Goal: Task Accomplishment & Management: Use online tool/utility

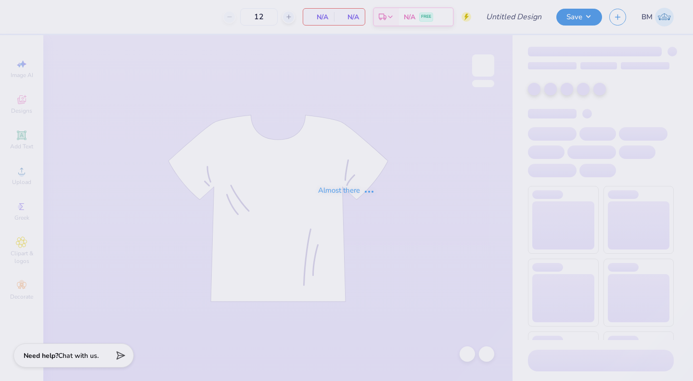
type input "KKG bid day link"
type input "24"
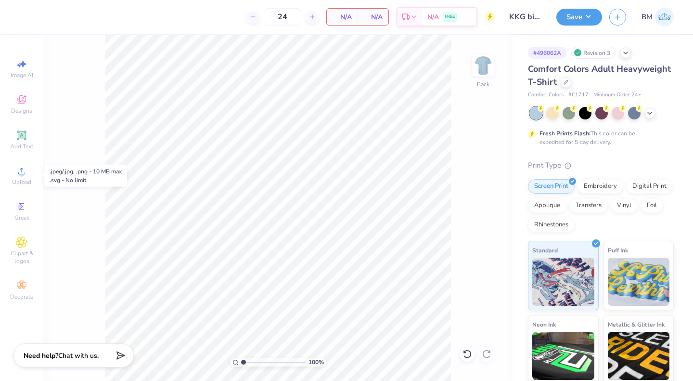
click at [19, 173] on circle at bounding box center [21, 173] width 5 height 5
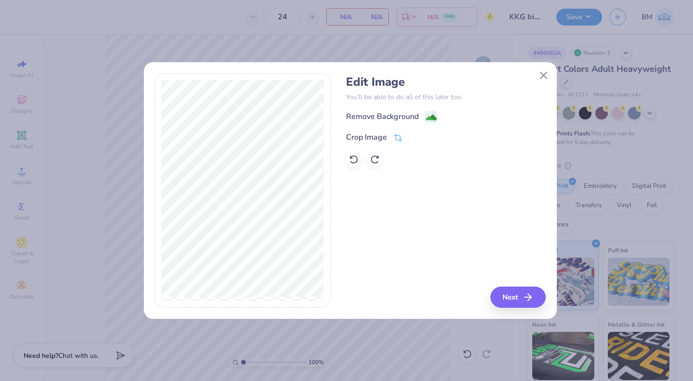
click at [429, 115] on image at bounding box center [431, 117] width 11 height 11
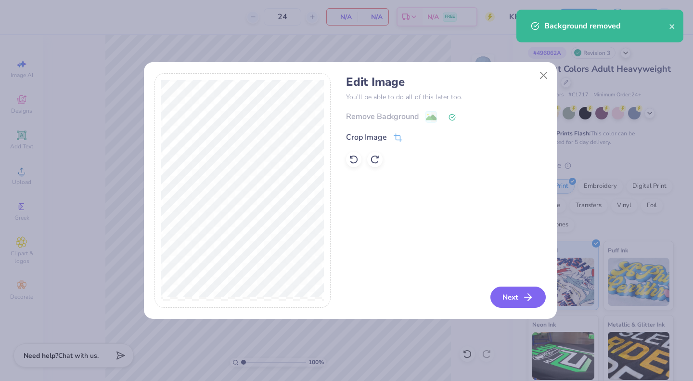
click at [520, 295] on button "Next" at bounding box center [517, 296] width 55 height 21
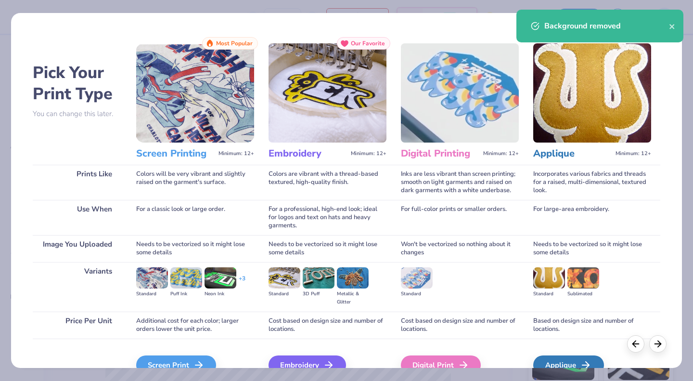
click at [166, 358] on div "Screen Print" at bounding box center [176, 364] width 80 height 19
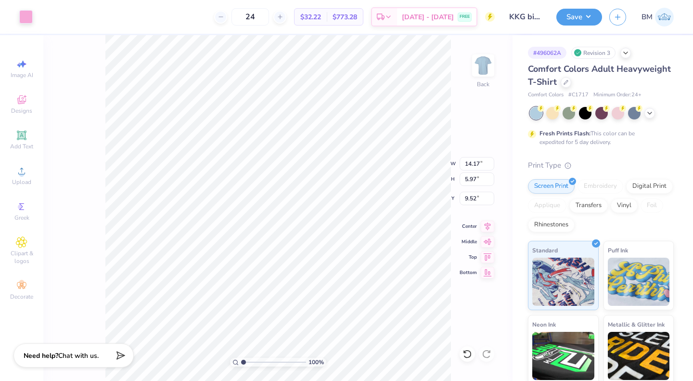
type input "12.08"
type input "5.09"
type input "3.00"
click at [24, 13] on div at bounding box center [25, 16] width 13 height 13
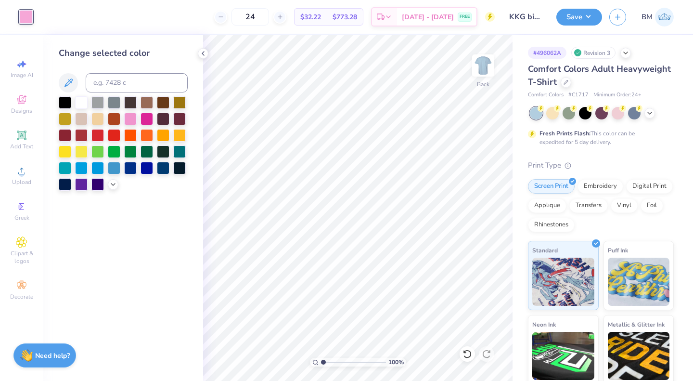
click at [134, 166] on div at bounding box center [130, 168] width 13 height 13
click at [568, 82] on icon at bounding box center [565, 82] width 5 height 5
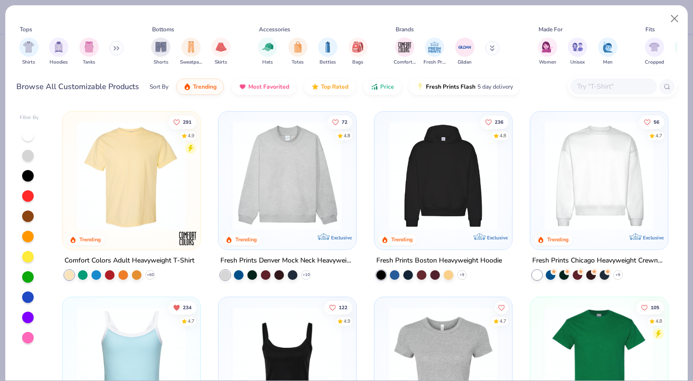
click at [603, 82] on input "text" at bounding box center [613, 86] width 74 height 11
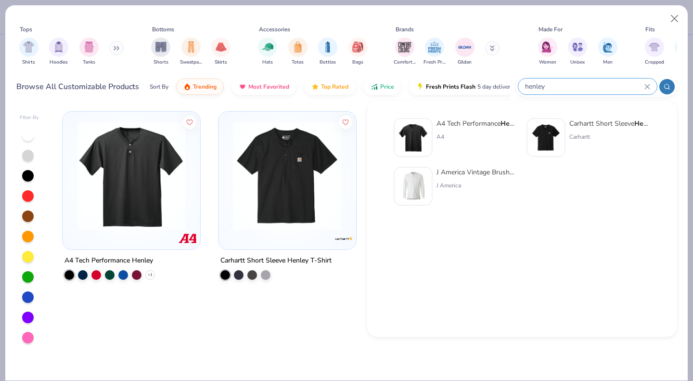
click at [551, 85] on input "henley" at bounding box center [584, 86] width 120 height 11
type input "h"
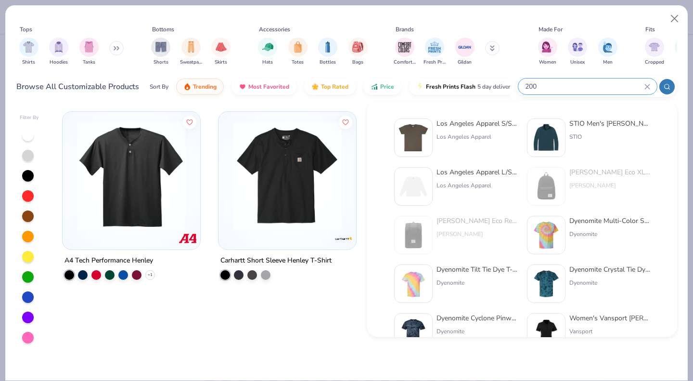
type input "200"
click at [485, 129] on div "Los Angeles Apparel S/S Fine Jersey Crew 4.3 Oz Los Angeles Apparel" at bounding box center [476, 137] width 81 height 38
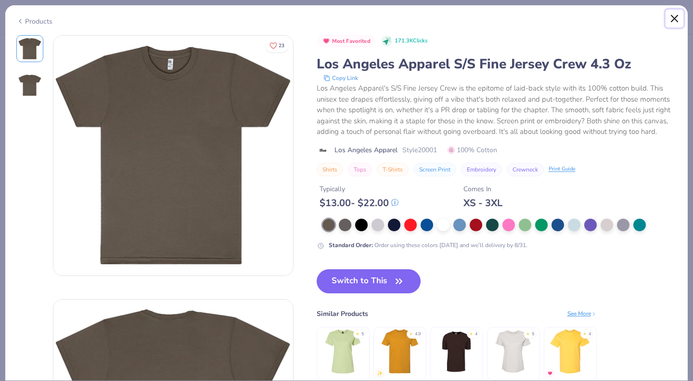
click at [675, 18] on button "Close" at bounding box center [674, 19] width 18 height 18
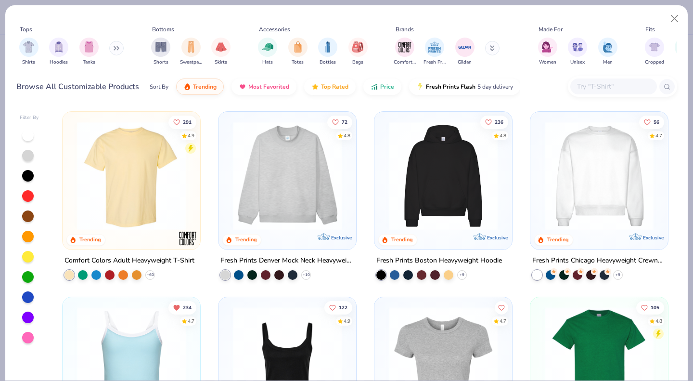
click at [631, 93] on div at bounding box center [613, 86] width 87 height 16
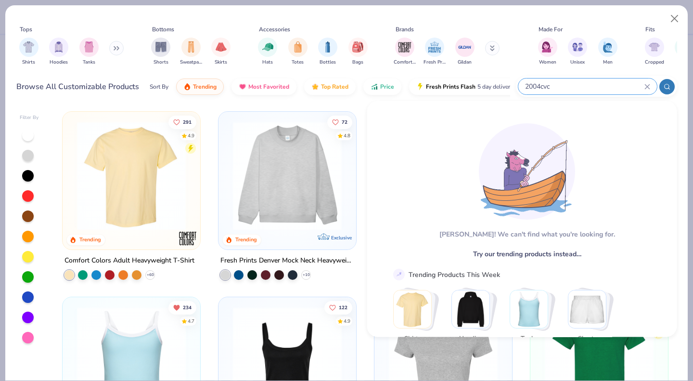
click at [646, 84] on icon at bounding box center [647, 87] width 6 height 6
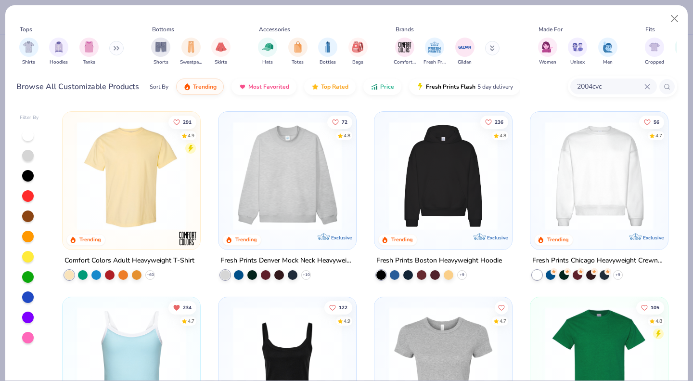
type input "2004cvc"
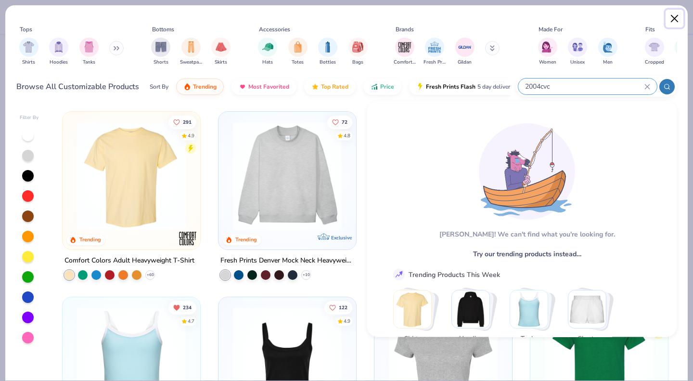
click at [674, 16] on button "Close" at bounding box center [674, 19] width 18 height 18
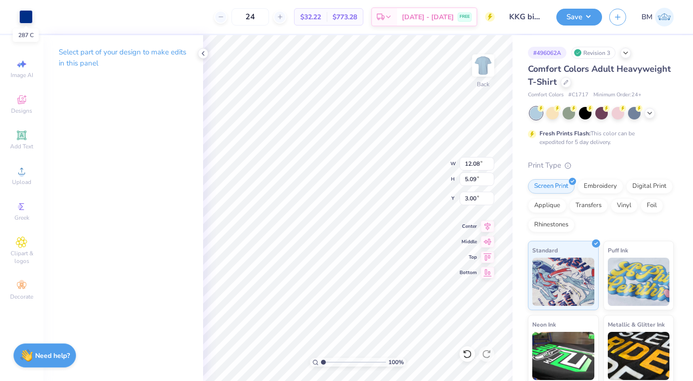
click at [20, 13] on div at bounding box center [25, 16] width 13 height 13
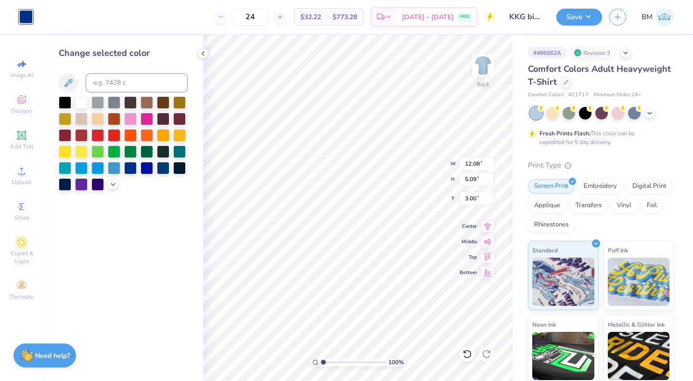
click at [113, 180] on icon at bounding box center [113, 184] width 8 height 8
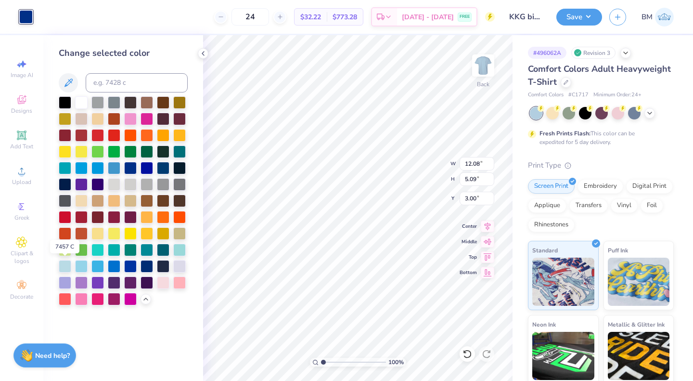
click at [68, 267] on div at bounding box center [65, 266] width 13 height 13
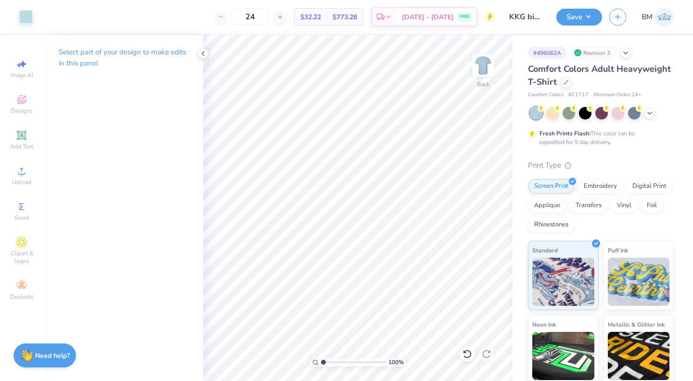
click at [645, 114] on div at bounding box center [649, 113] width 11 height 11
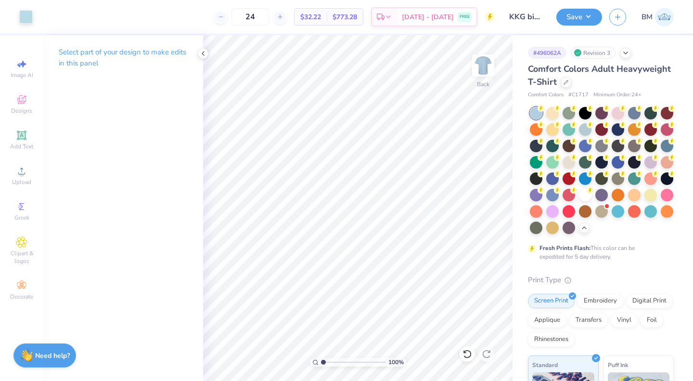
click at [628, 152] on div at bounding box center [634, 146] width 13 height 13
click at [608, 147] on div at bounding box center [601, 146] width 13 height 13
click at [23, 12] on div at bounding box center [25, 16] width 13 height 13
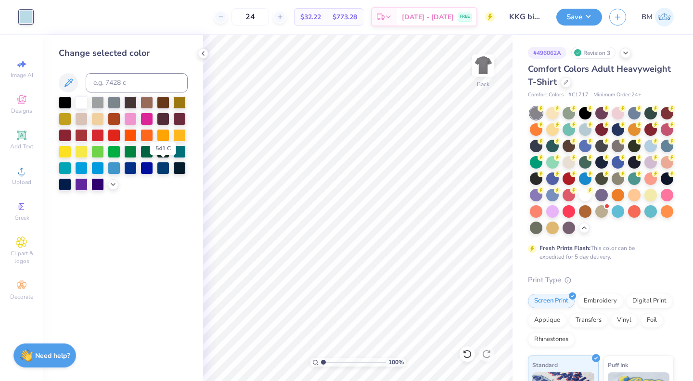
click at [166, 169] on div at bounding box center [163, 168] width 13 height 13
click at [176, 168] on div at bounding box center [179, 168] width 13 height 13
click at [64, 185] on div at bounding box center [65, 184] width 13 height 13
click at [115, 172] on div at bounding box center [114, 168] width 13 height 13
click at [82, 168] on div at bounding box center [81, 168] width 13 height 13
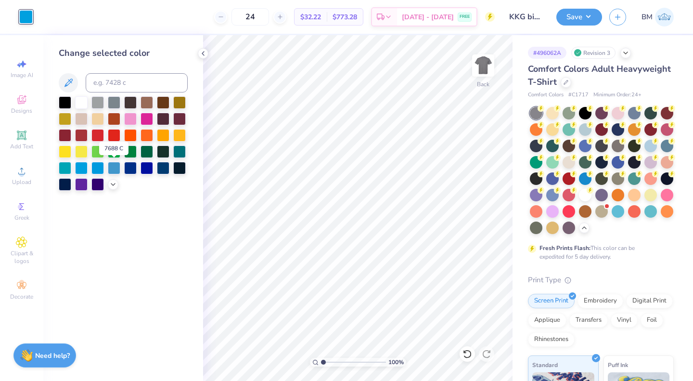
click at [117, 170] on div at bounding box center [114, 168] width 13 height 13
click at [183, 151] on div at bounding box center [179, 151] width 13 height 13
click at [112, 183] on polyline at bounding box center [113, 184] width 4 height 2
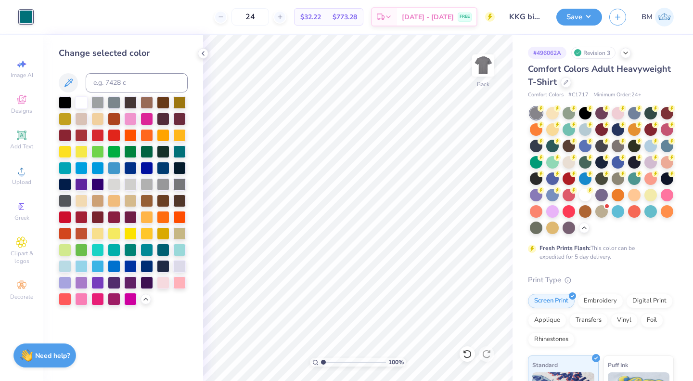
click at [136, 266] on div at bounding box center [130, 266] width 13 height 13
click at [146, 269] on div at bounding box center [146, 266] width 13 height 13
click at [67, 265] on div at bounding box center [65, 266] width 13 height 13
click at [81, 268] on div at bounding box center [81, 266] width 13 height 13
click at [182, 247] on div at bounding box center [179, 249] width 13 height 13
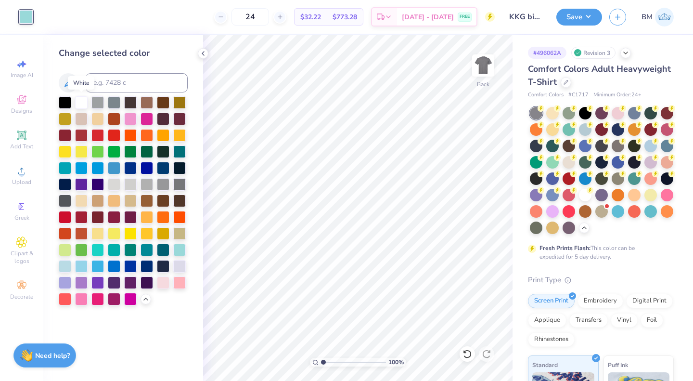
click at [81, 102] on div at bounding box center [81, 102] width 13 height 13
click at [603, 177] on icon at bounding box center [606, 173] width 7 height 7
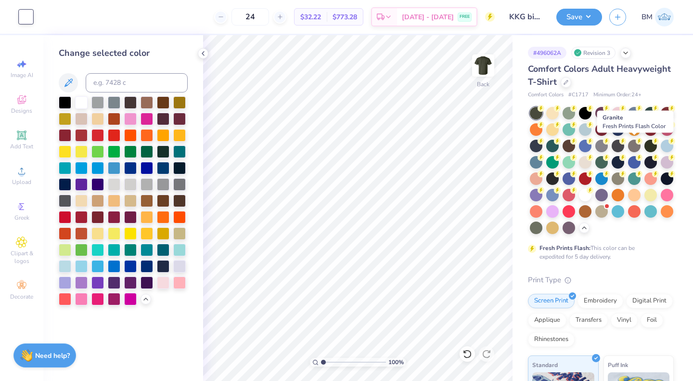
click at [608, 147] on div at bounding box center [601, 146] width 13 height 13
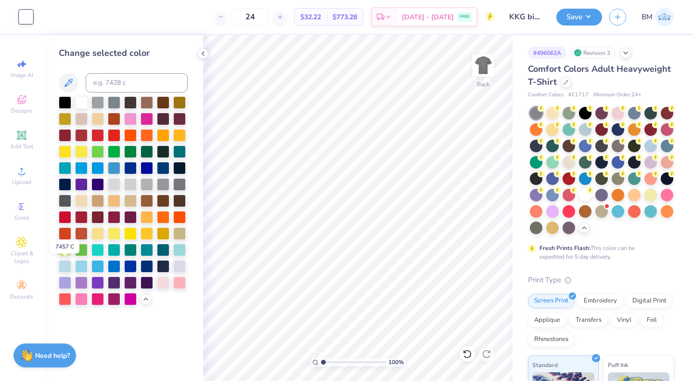
click at [63, 269] on div at bounding box center [65, 266] width 13 height 13
click at [183, 267] on div at bounding box center [179, 266] width 13 height 13
click at [64, 267] on div at bounding box center [65, 266] width 13 height 13
click at [579, 201] on div at bounding box center [585, 195] width 13 height 13
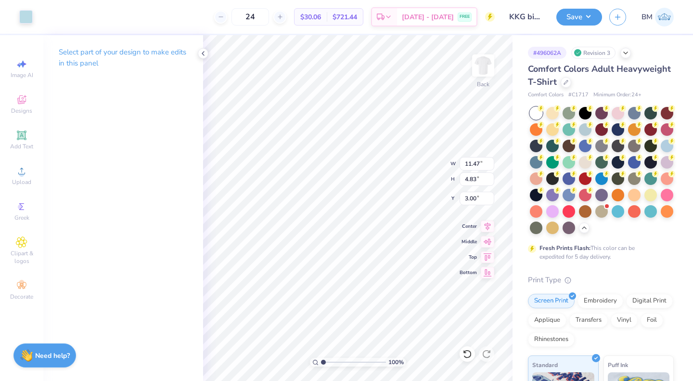
type input "11.47"
type input "4.83"
click at [568, 16] on button "Save" at bounding box center [579, 17] width 46 height 17
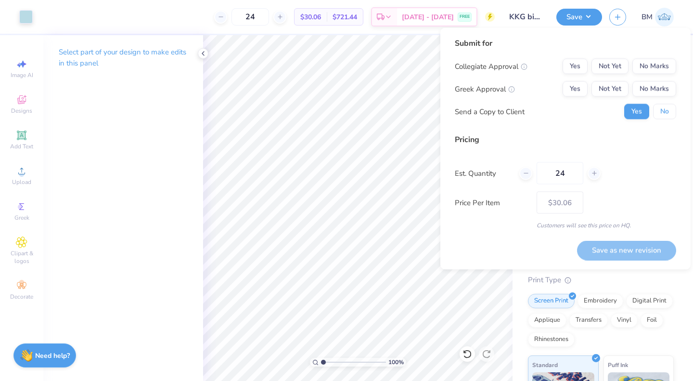
click at [662, 118] on button "No" at bounding box center [664, 111] width 23 height 15
click at [611, 90] on button "Not Yet" at bounding box center [609, 88] width 37 height 15
click at [657, 68] on button "No Marks" at bounding box center [654, 66] width 44 height 15
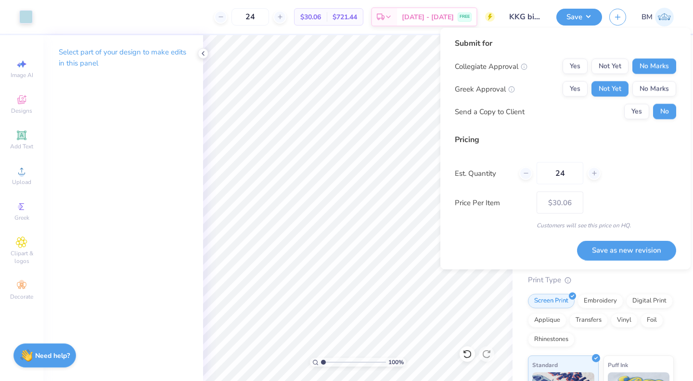
click at [618, 248] on button "Save as new revision" at bounding box center [626, 250] width 99 height 20
type input "– –"
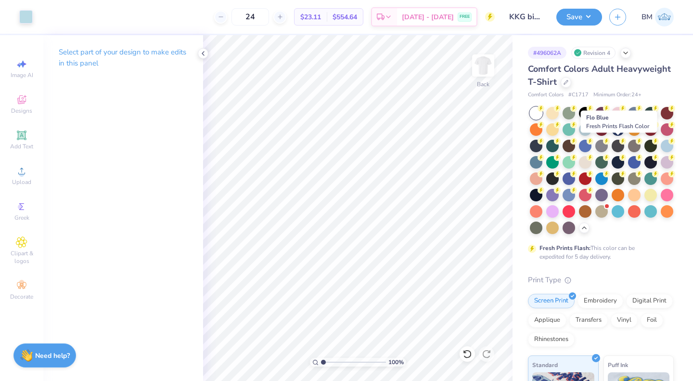
click at [591, 143] on div at bounding box center [585, 146] width 13 height 13
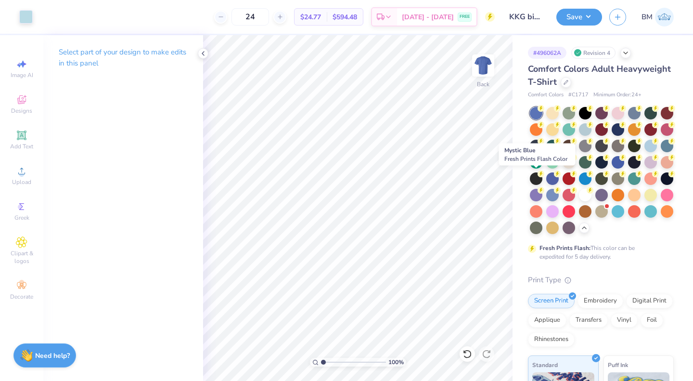
click at [611, 168] on div at bounding box center [617, 162] width 13 height 13
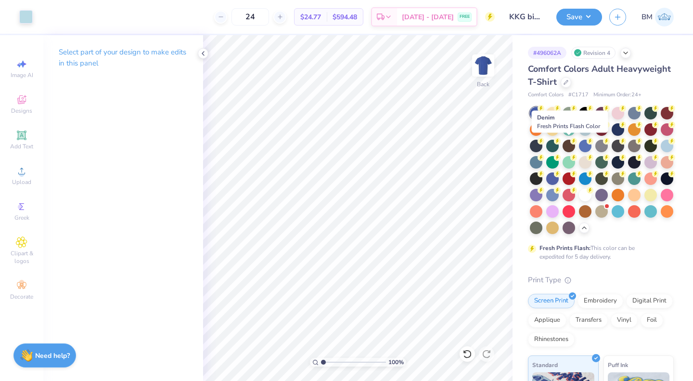
click at [542, 145] on div at bounding box center [536, 146] width 13 height 13
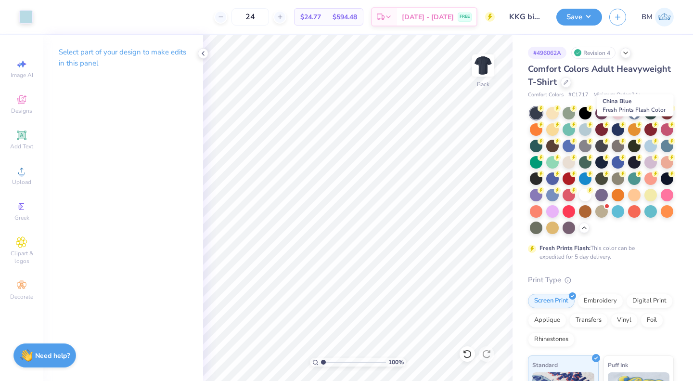
click at [624, 125] on div at bounding box center [617, 129] width 13 height 13
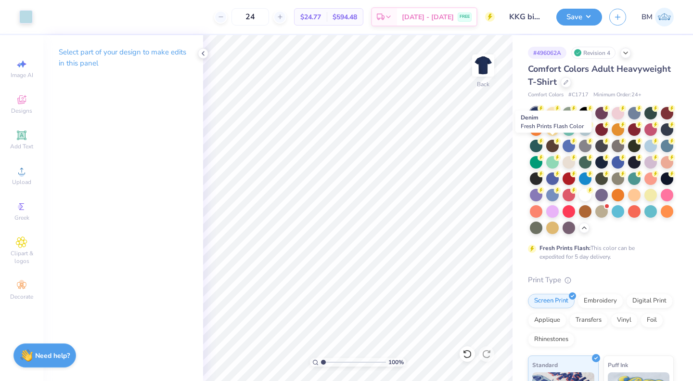
click at [661, 136] on div at bounding box center [667, 129] width 13 height 13
click at [575, 146] on div at bounding box center [568, 146] width 13 height 13
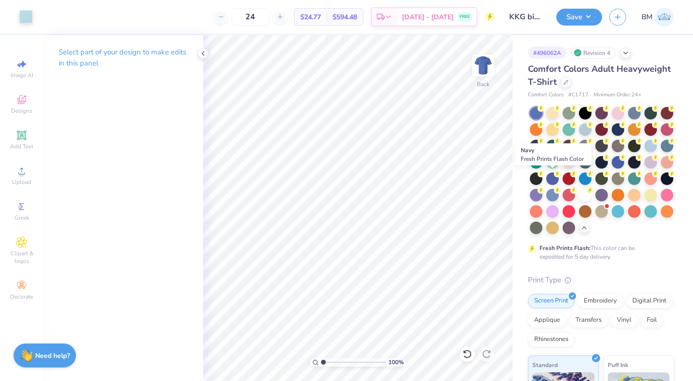
click at [628, 168] on div at bounding box center [634, 162] width 13 height 13
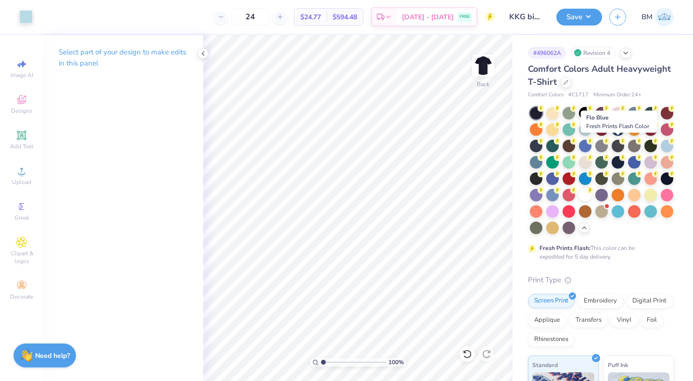
click at [591, 147] on div at bounding box center [585, 146] width 13 height 13
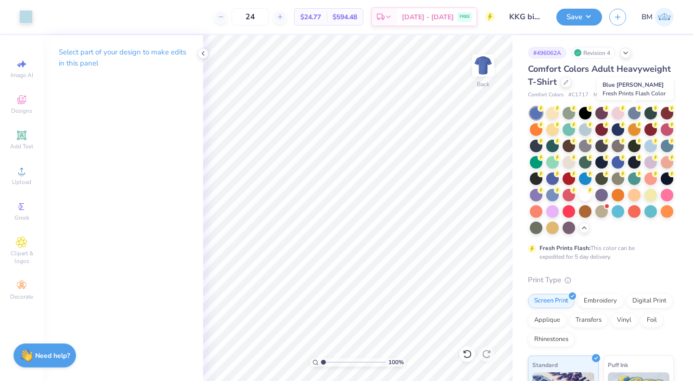
click at [637, 114] on div at bounding box center [634, 113] width 13 height 13
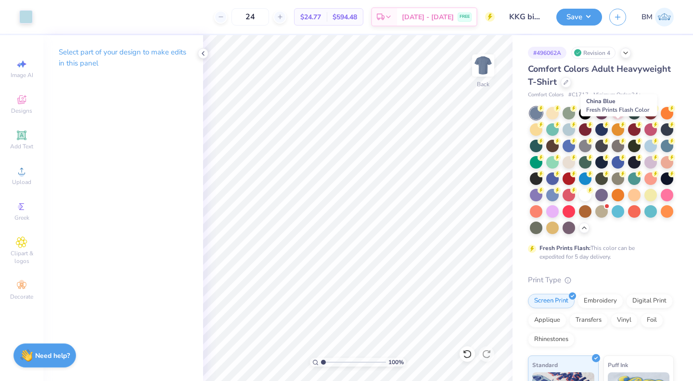
click at [608, 130] on div at bounding box center [601, 129] width 13 height 13
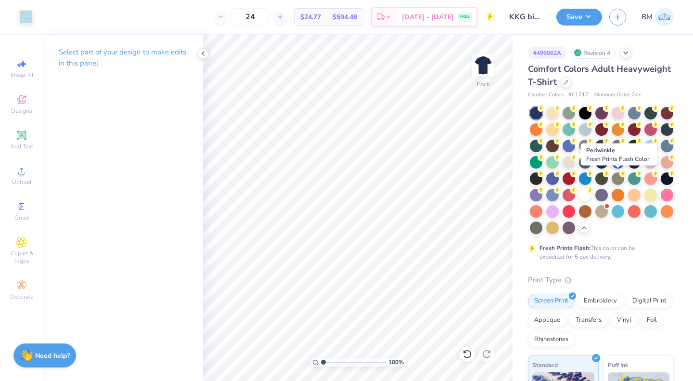
click at [559, 178] on div at bounding box center [552, 178] width 13 height 13
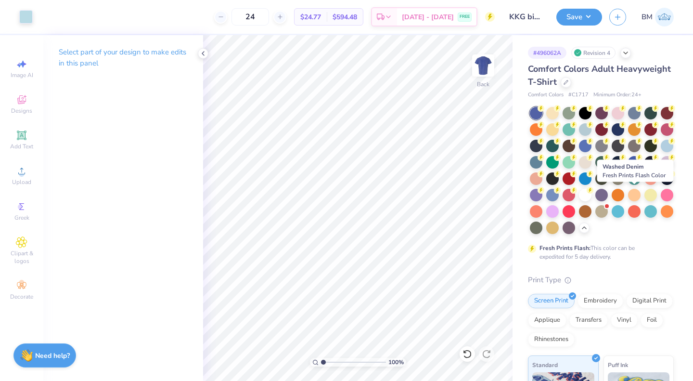
click at [559, 193] on div at bounding box center [552, 195] width 13 height 13
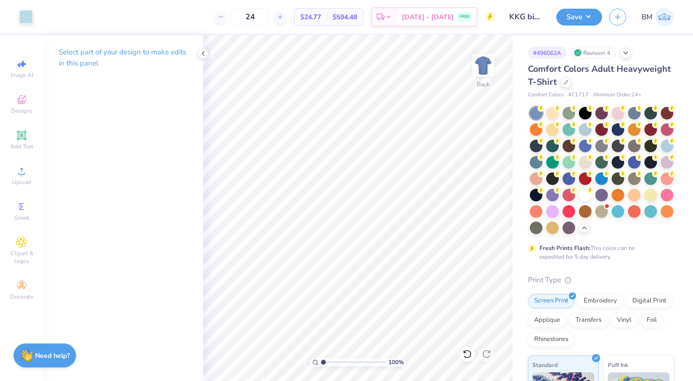
click at [579, 13] on button "Save" at bounding box center [579, 17] width 46 height 17
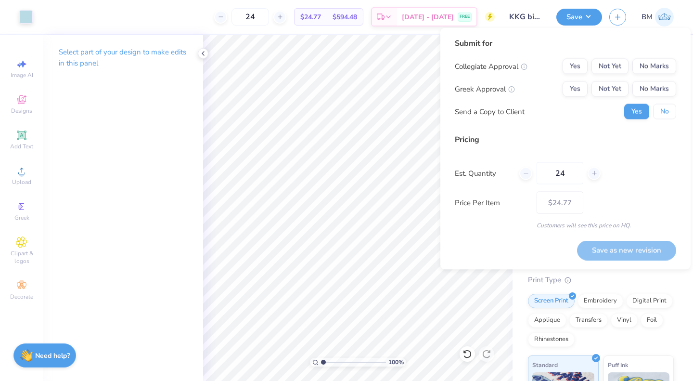
click at [662, 110] on button "No" at bounding box center [664, 111] width 23 height 15
click at [610, 87] on button "Not Yet" at bounding box center [609, 88] width 37 height 15
click at [656, 67] on button "No Marks" at bounding box center [654, 66] width 44 height 15
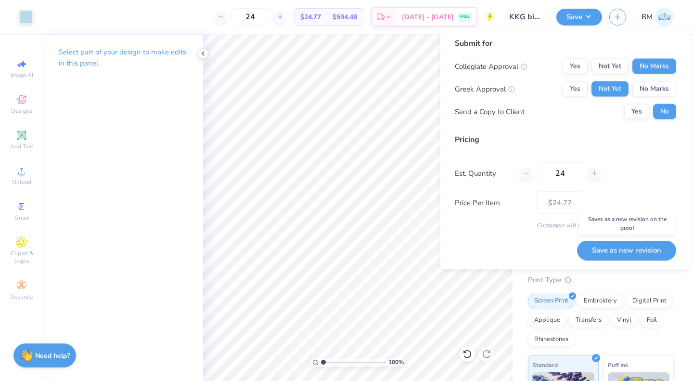
click at [632, 250] on button "Save as new revision" at bounding box center [626, 250] width 99 height 20
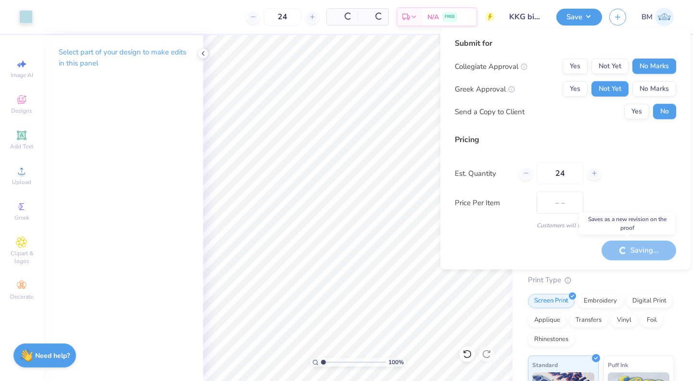
type input "$24.77"
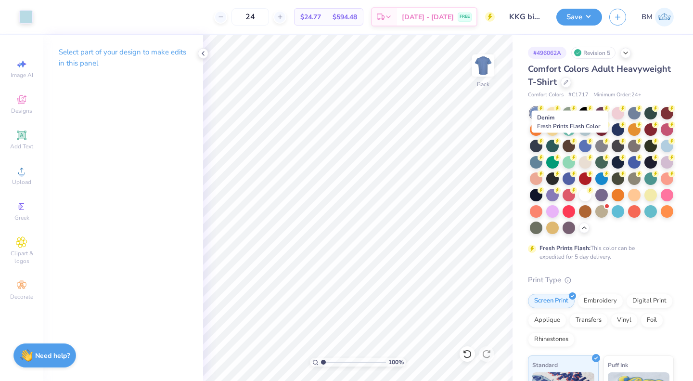
click at [542, 146] on div at bounding box center [536, 146] width 13 height 13
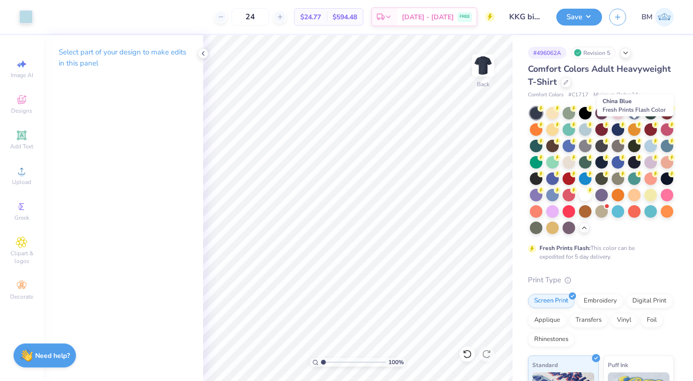
click at [624, 129] on div at bounding box center [617, 129] width 13 height 13
click at [586, 18] on button "Save" at bounding box center [579, 17] width 46 height 17
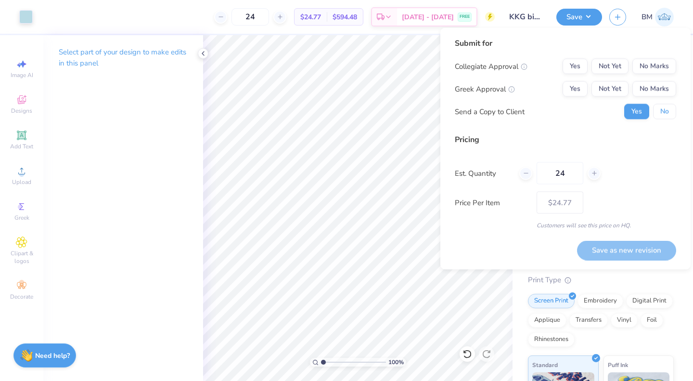
click at [663, 108] on button "No" at bounding box center [664, 111] width 23 height 15
click at [600, 84] on button "Not Yet" at bounding box center [609, 88] width 37 height 15
click at [643, 72] on button "No Marks" at bounding box center [654, 66] width 44 height 15
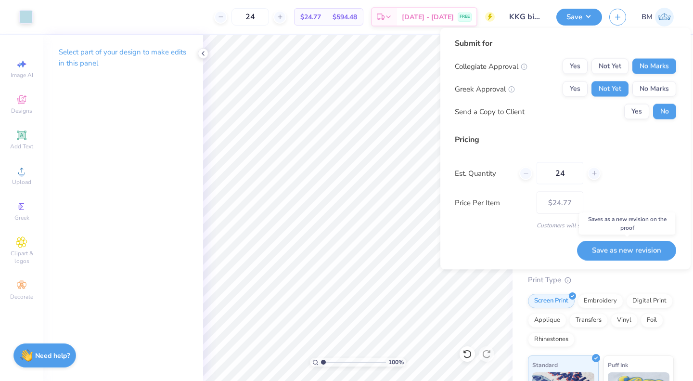
click at [617, 257] on button "Save as new revision" at bounding box center [626, 250] width 99 height 20
type input "$24.77"
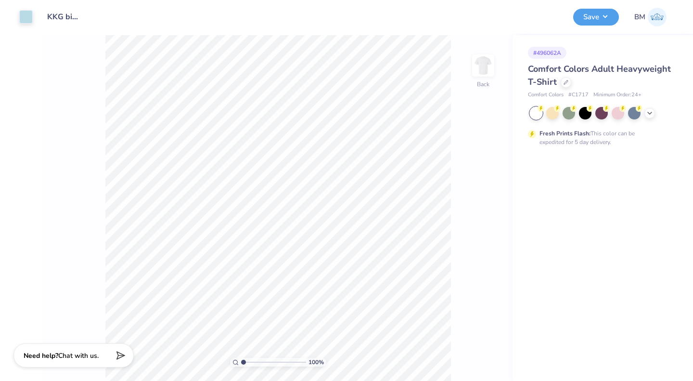
click at [566, 83] on icon at bounding box center [565, 82] width 5 height 5
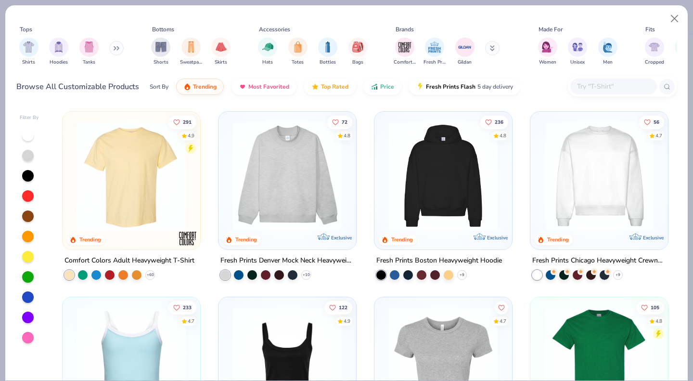
click at [600, 84] on input "text" at bounding box center [613, 86] width 74 height 11
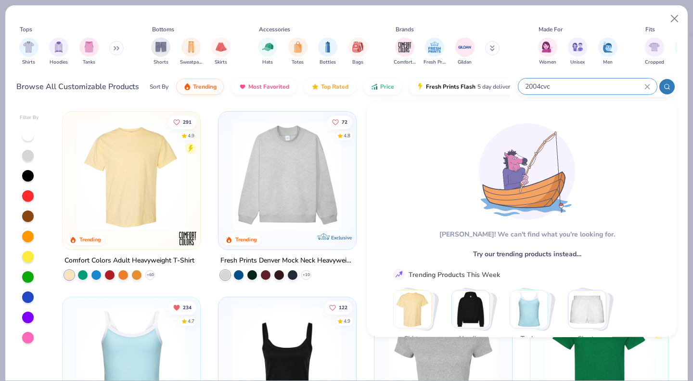
type input "2004cvc"
click at [673, 15] on button "Close" at bounding box center [674, 19] width 18 height 18
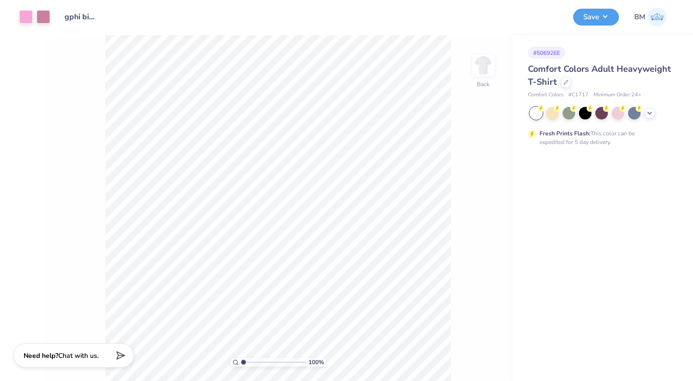
click at [614, 112] on div at bounding box center [617, 113] width 13 height 13
click at [586, 16] on button "Save" at bounding box center [596, 17] width 46 height 17
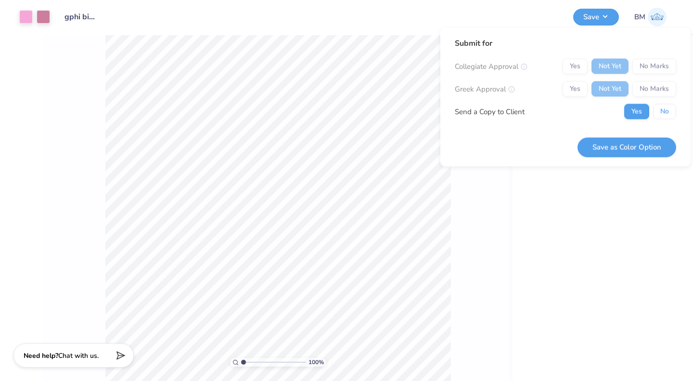
click at [662, 109] on button "No" at bounding box center [664, 111] width 23 height 15
click at [614, 143] on button "Save as Color Option" at bounding box center [626, 147] width 99 height 20
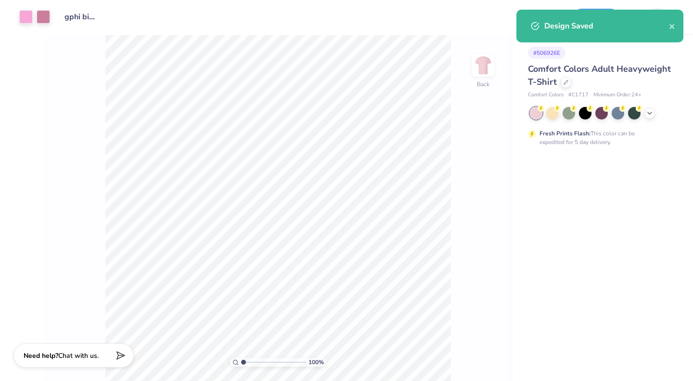
click at [649, 114] on icon at bounding box center [650, 113] width 8 height 8
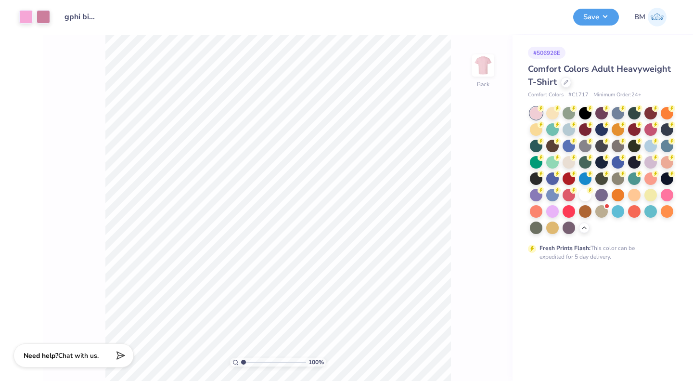
click at [652, 140] on icon at bounding box center [655, 141] width 7 height 7
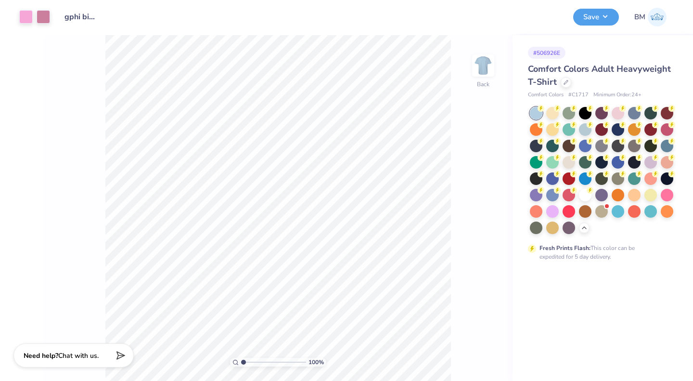
click at [567, 162] on div at bounding box center [568, 162] width 13 height 13
click at [648, 160] on div at bounding box center [650, 162] width 13 height 13
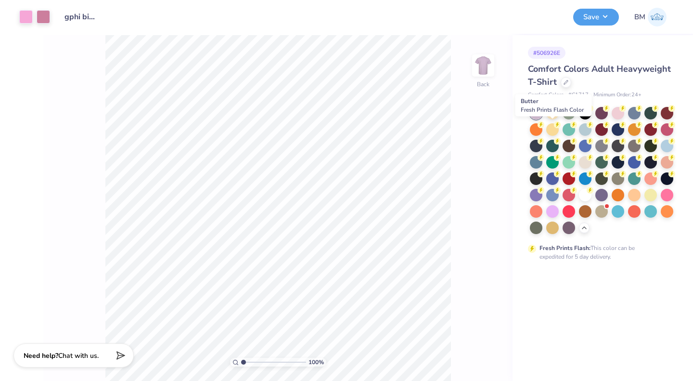
click at [549, 126] on div at bounding box center [552, 129] width 13 height 13
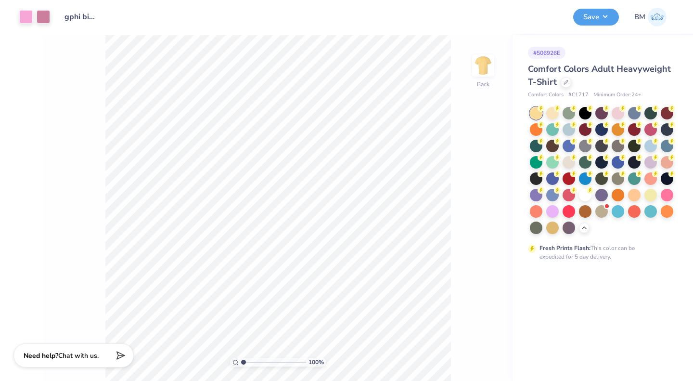
click at [554, 117] on div at bounding box center [552, 113] width 13 height 13
click at [654, 191] on div at bounding box center [650, 195] width 13 height 13
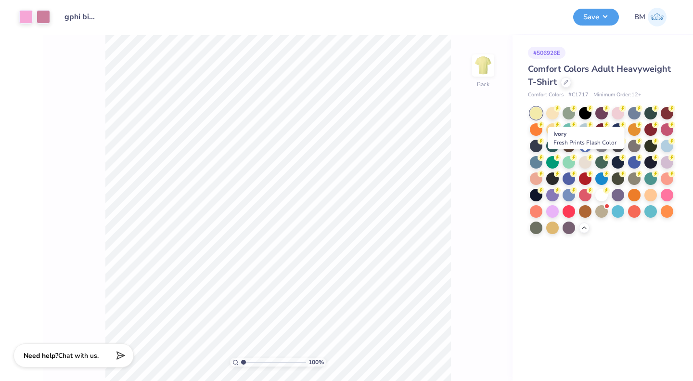
click at [586, 164] on div at bounding box center [585, 162] width 13 height 13
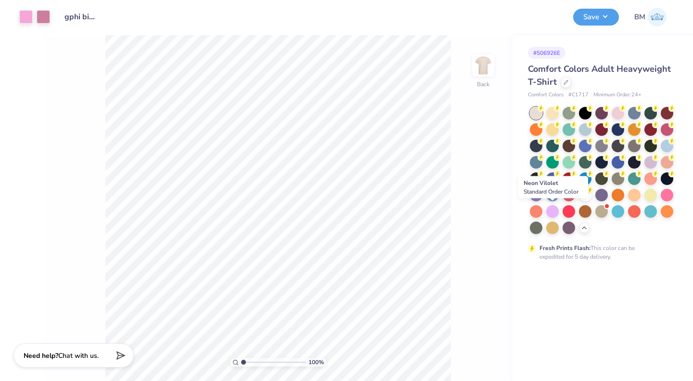
click at [551, 209] on div at bounding box center [552, 211] width 13 height 13
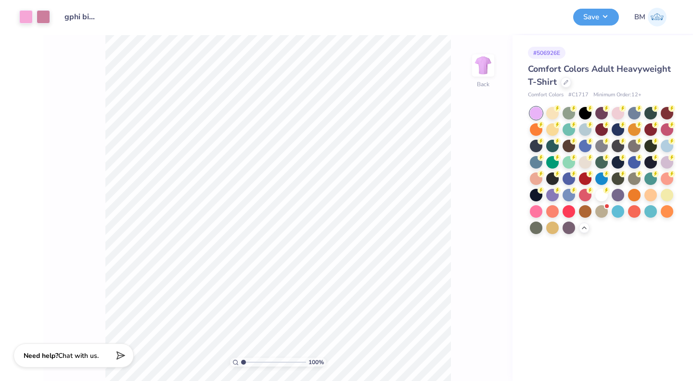
click at [533, 213] on div at bounding box center [536, 211] width 13 height 13
click at [570, 211] on div at bounding box center [568, 211] width 13 height 13
click at [584, 211] on div at bounding box center [585, 211] width 13 height 13
click at [667, 146] on div at bounding box center [667, 146] width 13 height 13
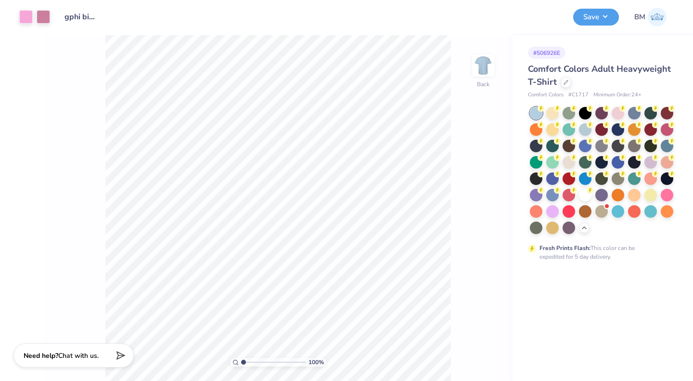
click at [569, 160] on div at bounding box center [568, 162] width 13 height 13
click at [652, 161] on div at bounding box center [650, 162] width 13 height 13
click at [596, 22] on button "Save" at bounding box center [596, 17] width 46 height 17
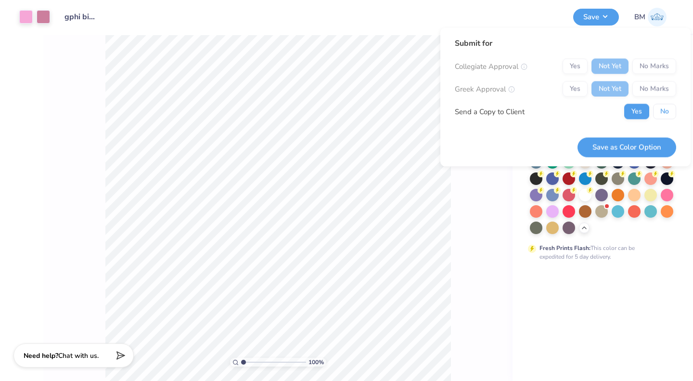
click at [667, 115] on button "No" at bounding box center [664, 111] width 23 height 15
click at [641, 148] on button "Save as Color Option" at bounding box center [626, 147] width 99 height 20
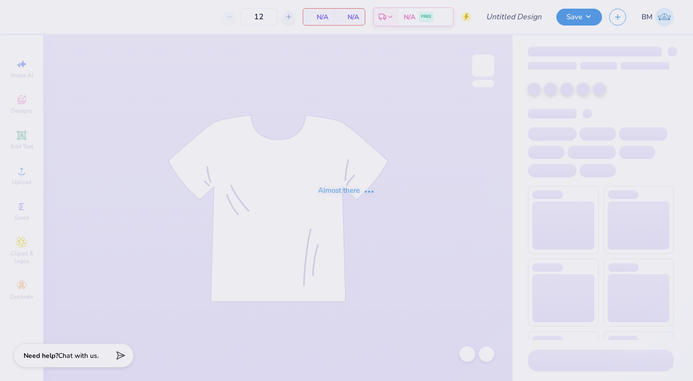
click at [382, 251] on div "Almost there" at bounding box center [346, 190] width 693 height 381
type input "gphi bid day link"
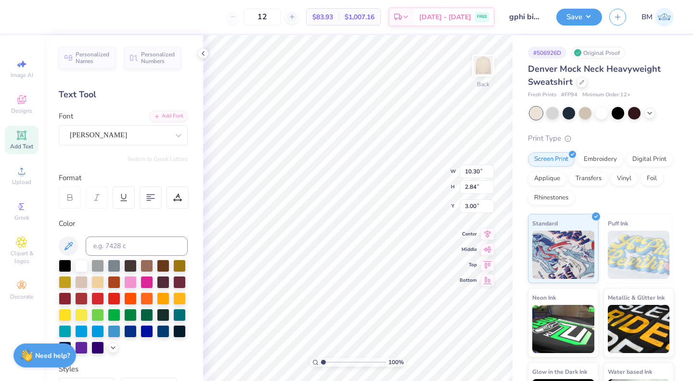
scroll to position [8, 2]
paste textarea
type textarea "GPhiB"
click at [415, 160] on div "100 % Back W 10.30 10.30 " H 2.84 2.84 " Y 3.00 3.00 " Center Middle Top Bottom" at bounding box center [357, 207] width 309 height 345
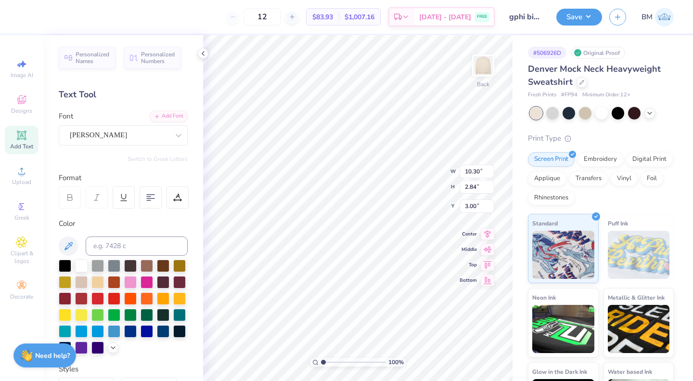
type textarea "GPhiB"
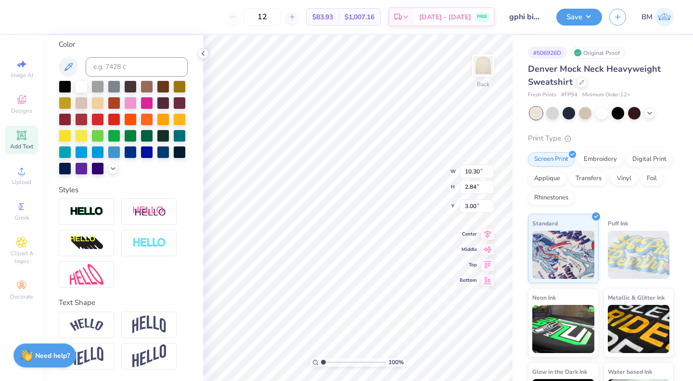
scroll to position [194, 0]
click at [86, 323] on img at bounding box center [87, 324] width 34 height 13
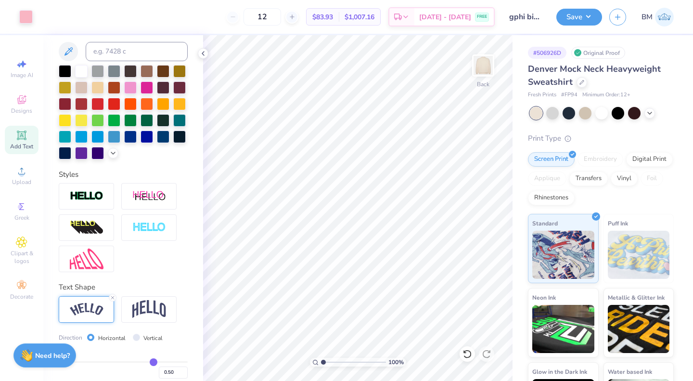
scroll to position [251, 0]
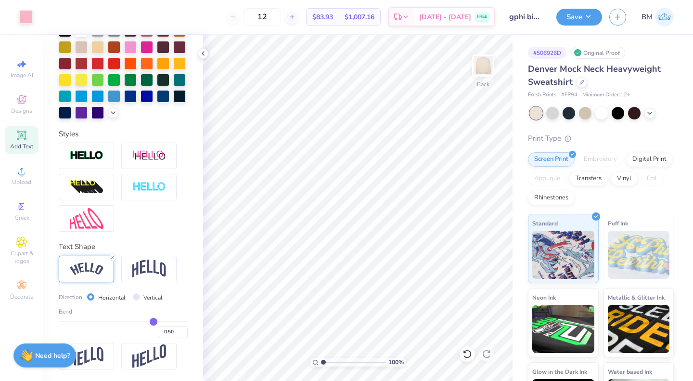
type input "0.46"
type input "0.43"
type input "0.24"
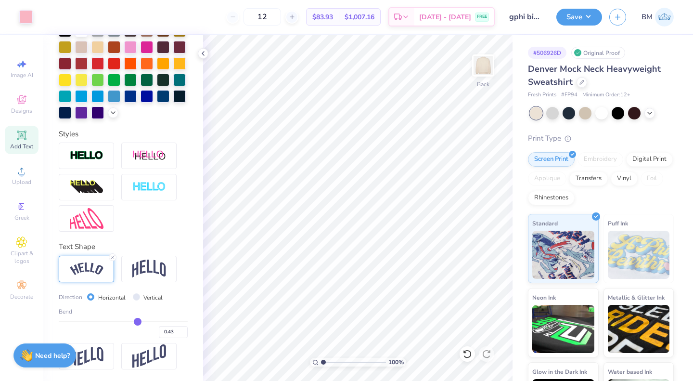
type input "0.24"
type input "0.22"
type input "0.2"
type input "0.20"
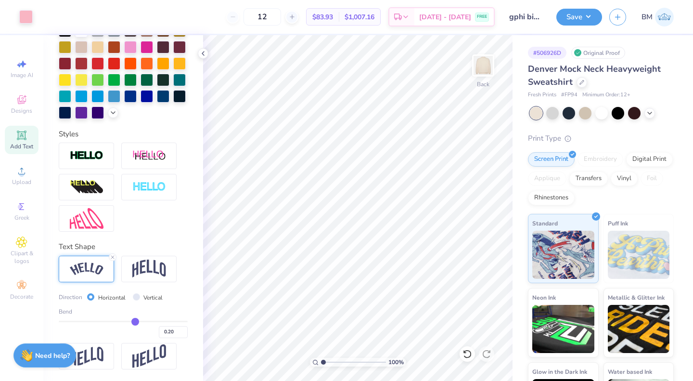
type input "0.19"
type input "0.17"
type input "0.16"
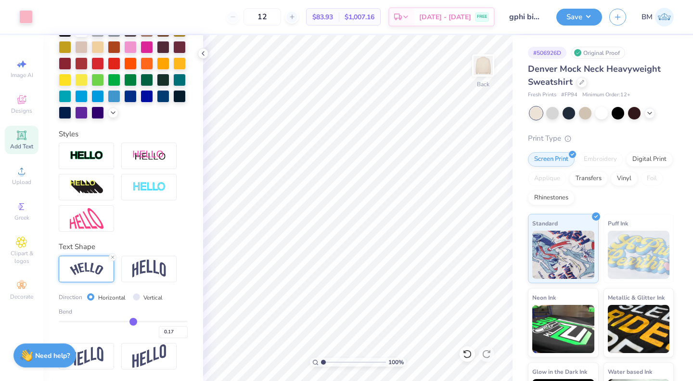
type input "0.16"
type input "0.15"
drag, startPoint x: 148, startPoint y: 323, endPoint x: 128, endPoint y: 323, distance: 19.7
click at [128, 322] on input "range" at bounding box center [123, 320] width 129 height 1
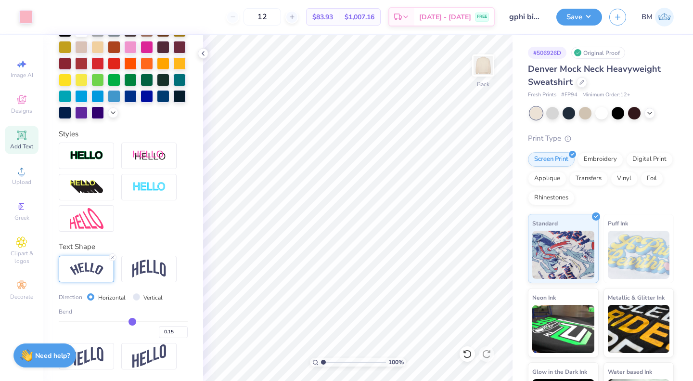
type input "0.18"
type input "0.19"
type input "0.2"
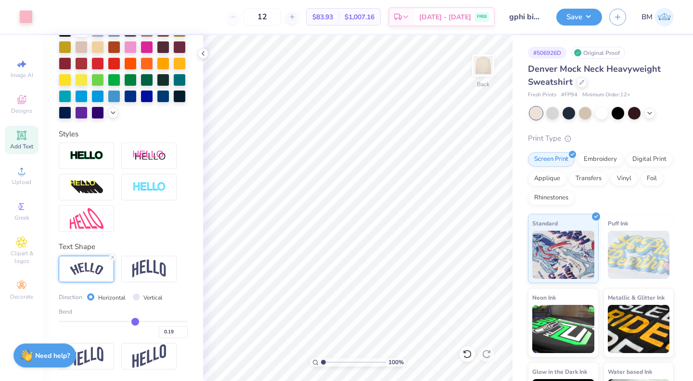
type input "0.20"
type input "0.21"
type input "0.22"
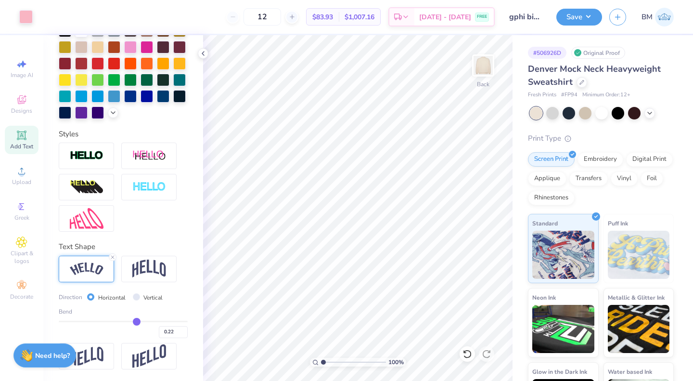
type input "0.23"
type input "0.24"
click at [133, 320] on input "range" at bounding box center [123, 320] width 129 height 1
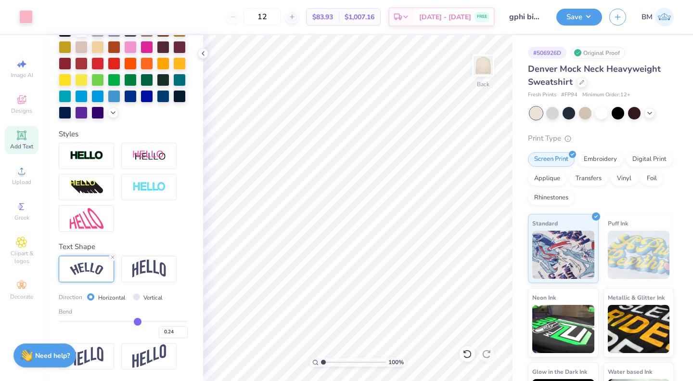
type input "0.25"
type input "0.27"
type input "0.28"
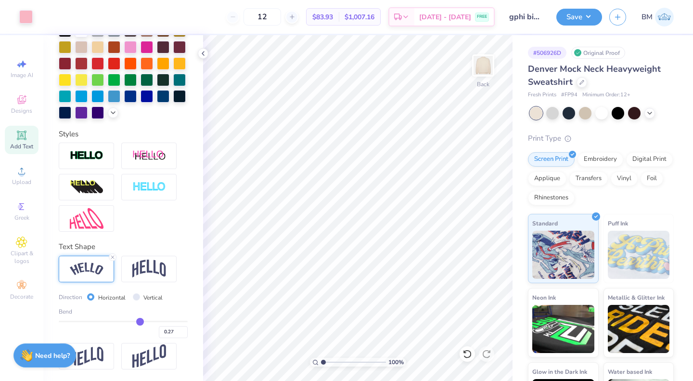
type input "0.28"
type input "0.29"
type input "0.3"
type input "0.30"
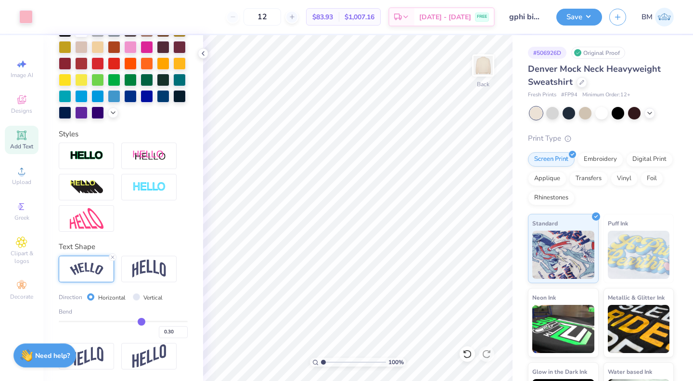
type input "0.31"
click at [137, 321] on input "range" at bounding box center [123, 320] width 129 height 1
click at [153, 257] on div at bounding box center [148, 268] width 55 height 26
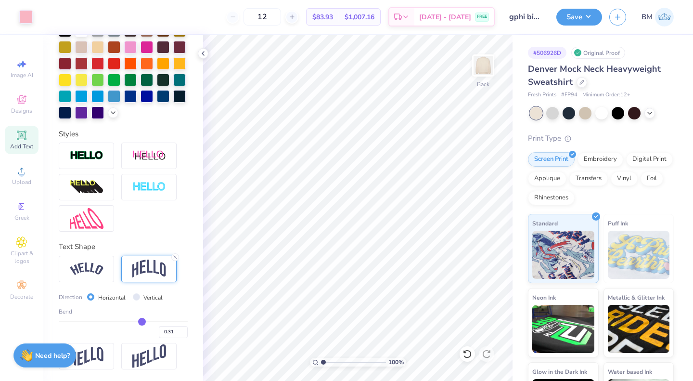
click at [90, 276] on div at bounding box center [86, 268] width 55 height 26
click at [112, 257] on line at bounding box center [112, 256] width 3 height 3
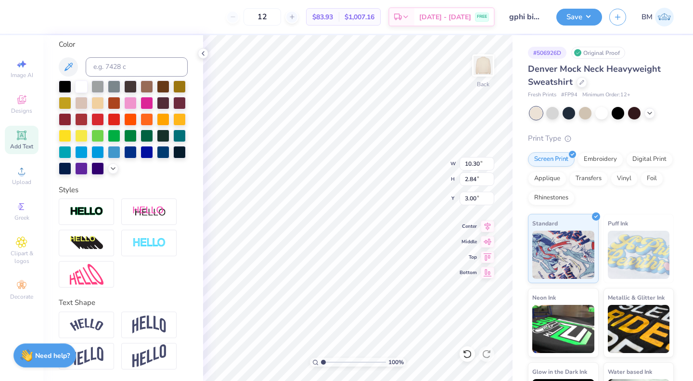
scroll to position [8, 1]
click at [280, 18] on input "12" at bounding box center [262, 16] width 38 height 17
type input "1"
type input "24"
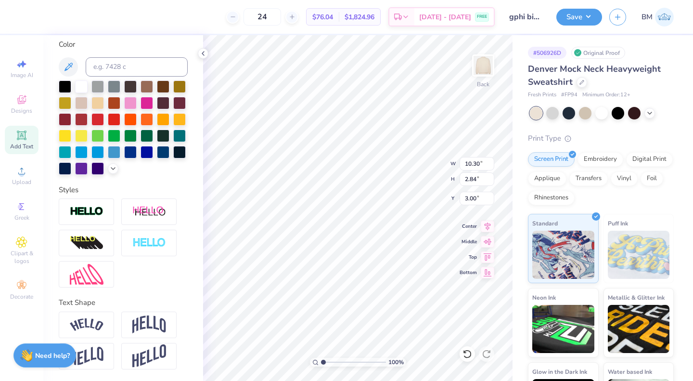
type textarea "GPhiB"
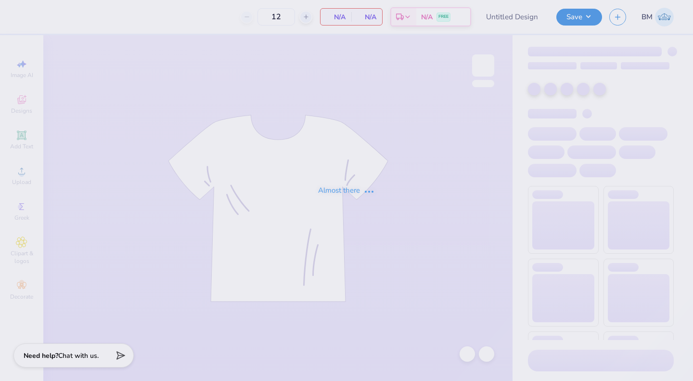
type input "gphi bid day link"
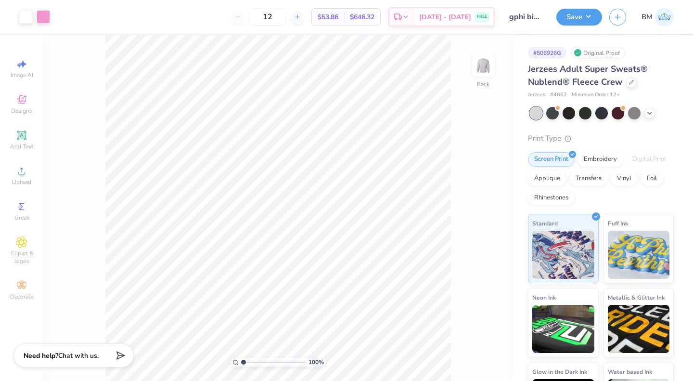
click at [629, 81] on icon at bounding box center [631, 82] width 5 height 5
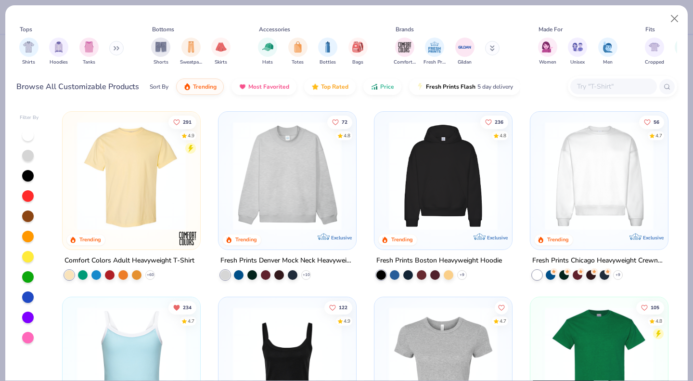
click at [598, 85] on input "text" at bounding box center [613, 86] width 74 height 11
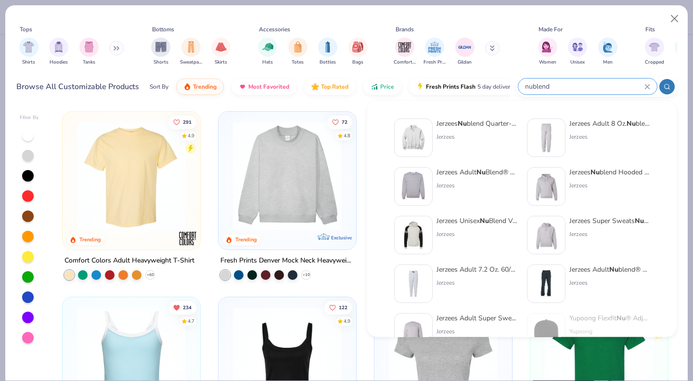
type input "nublend"
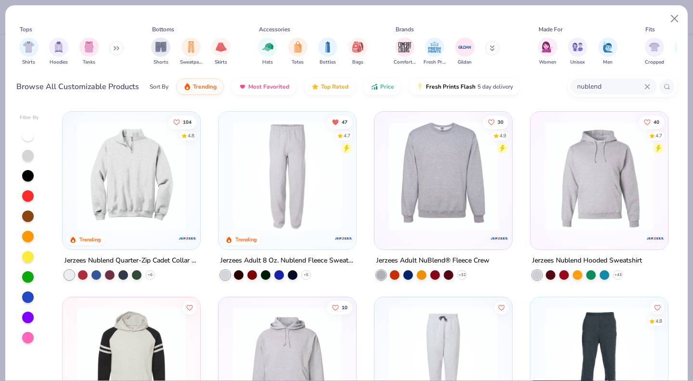
click at [414, 199] on img at bounding box center [443, 175] width 118 height 109
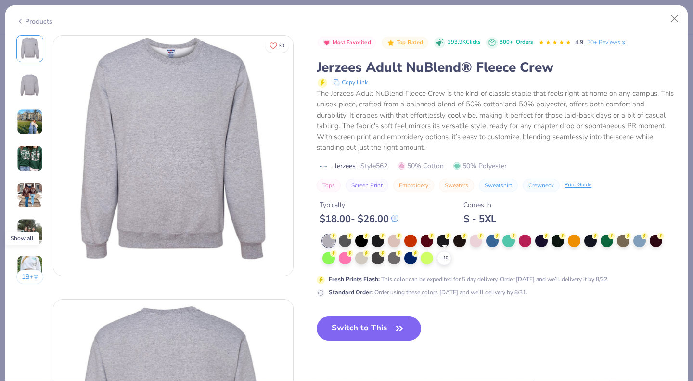
click at [440, 256] on div "+ 10" at bounding box center [444, 258] width 14 height 14
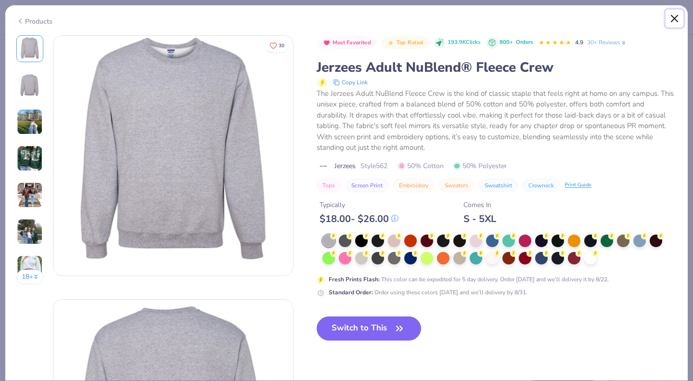
click at [677, 17] on button "Close" at bounding box center [674, 19] width 18 height 18
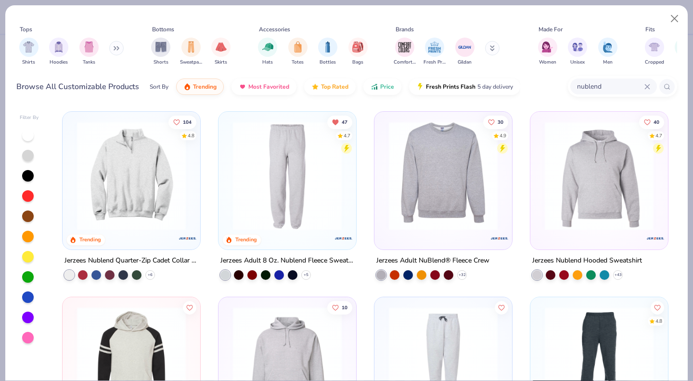
click at [449, 232] on div at bounding box center [443, 177] width 128 height 123
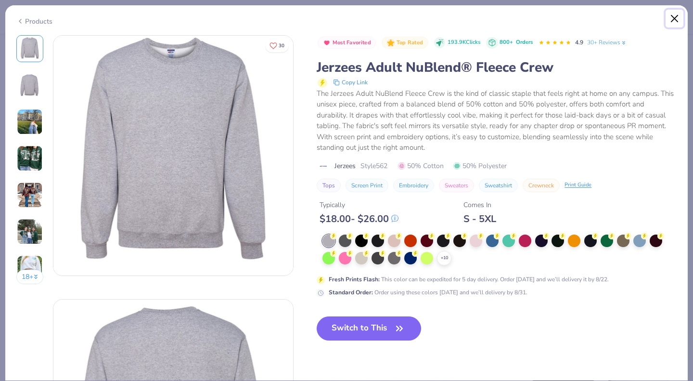
click at [671, 15] on button "Close" at bounding box center [674, 19] width 18 height 18
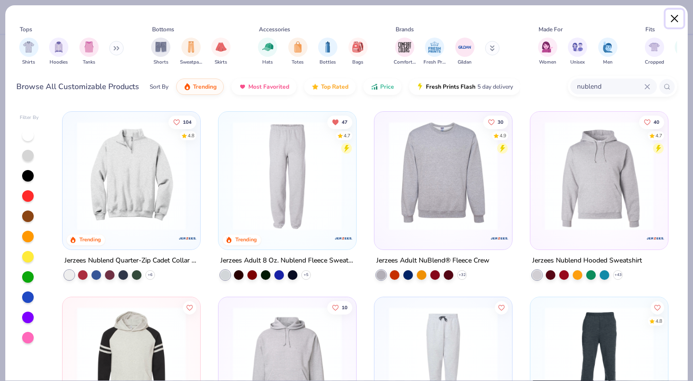
click at [670, 14] on button "Close" at bounding box center [674, 19] width 18 height 18
